Goal: Browse casually

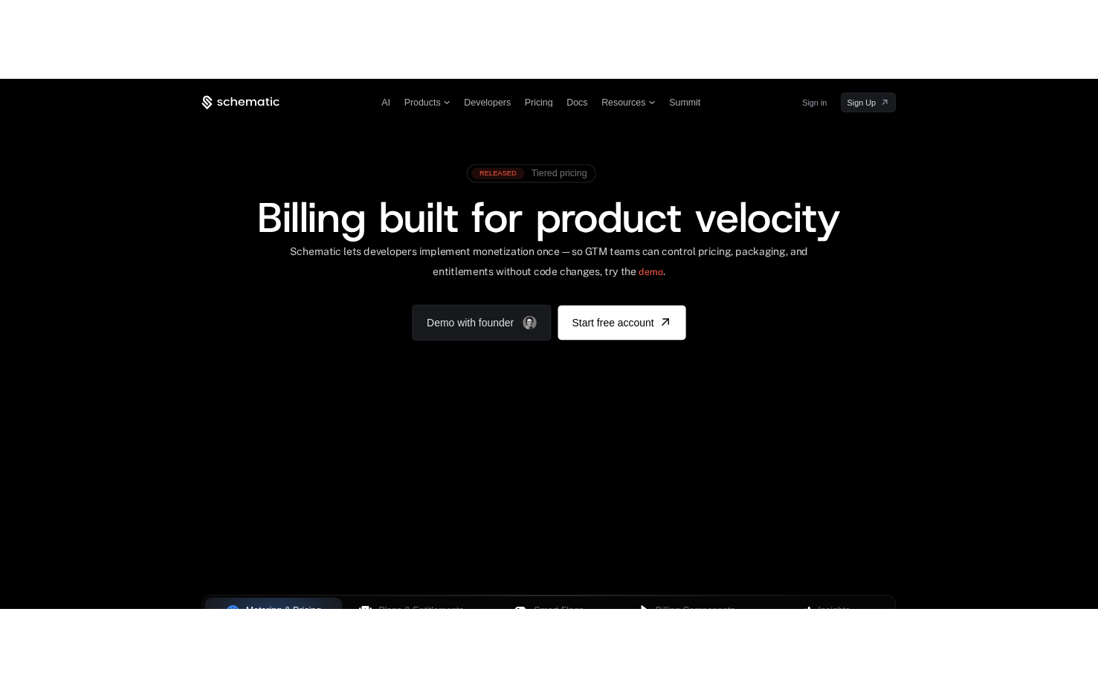
scroll to position [74, 0]
